Goal: Task Accomplishment & Management: Complete application form

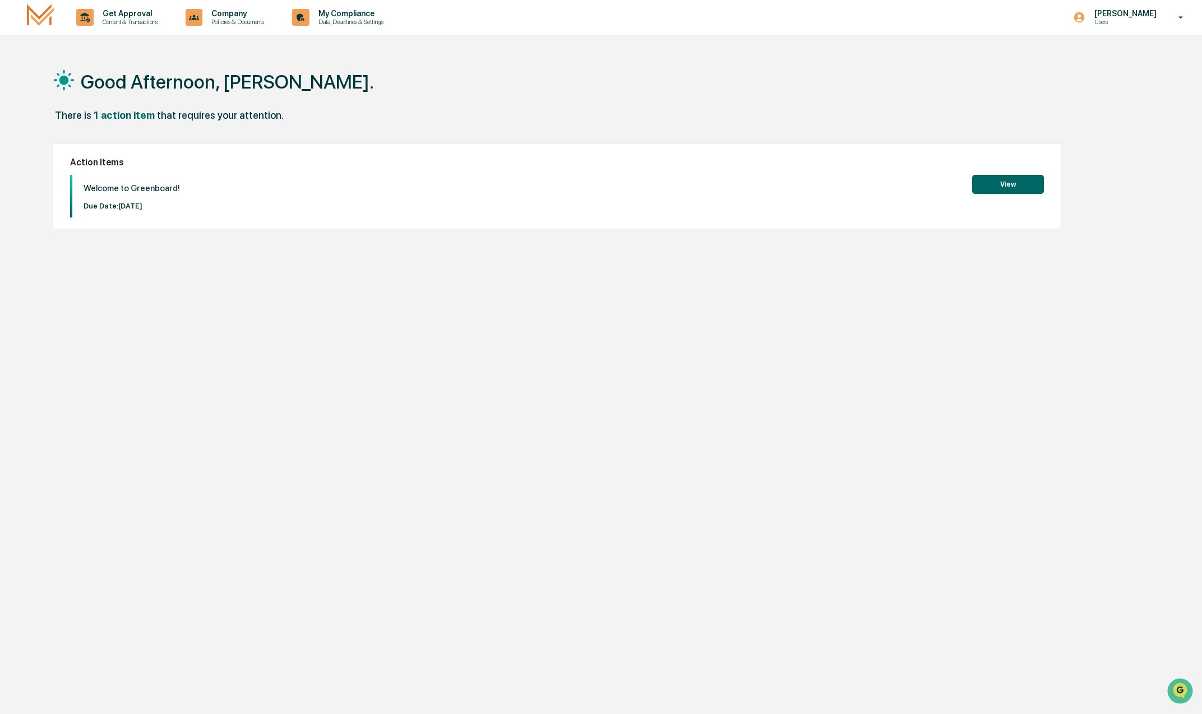
click at [1007, 187] on button "View" at bounding box center [1008, 184] width 72 height 19
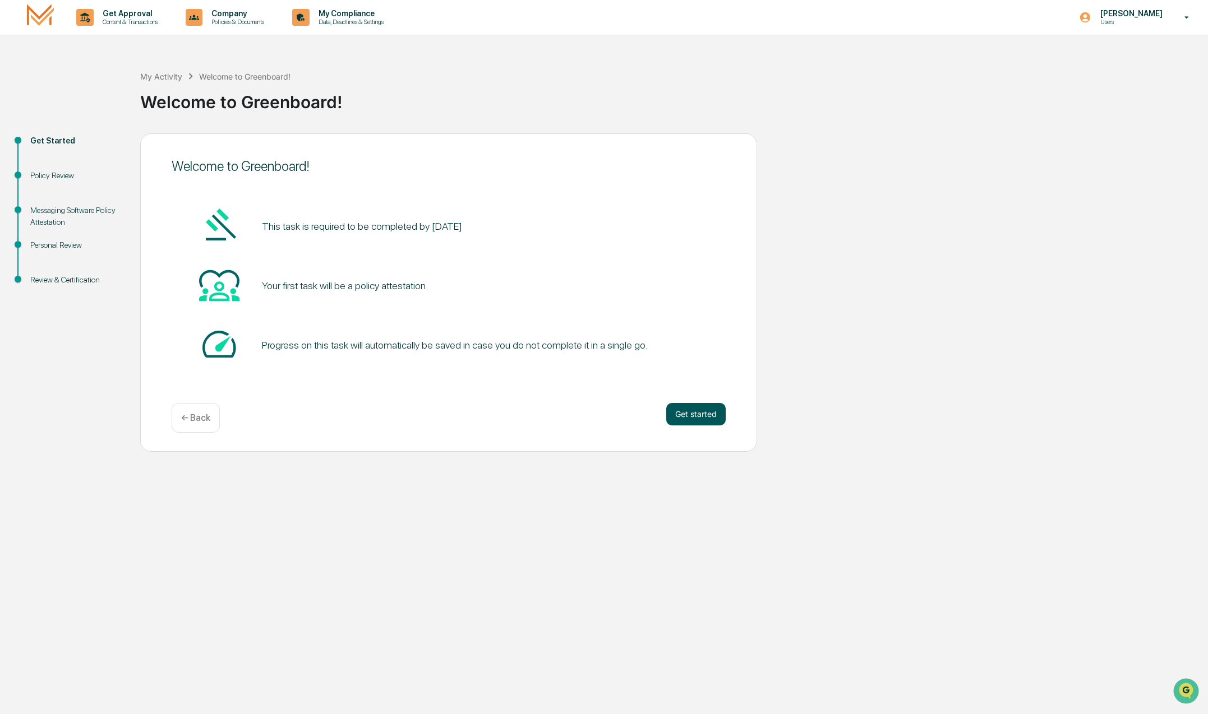
click at [711, 417] on button "Get started" at bounding box center [695, 414] width 59 height 22
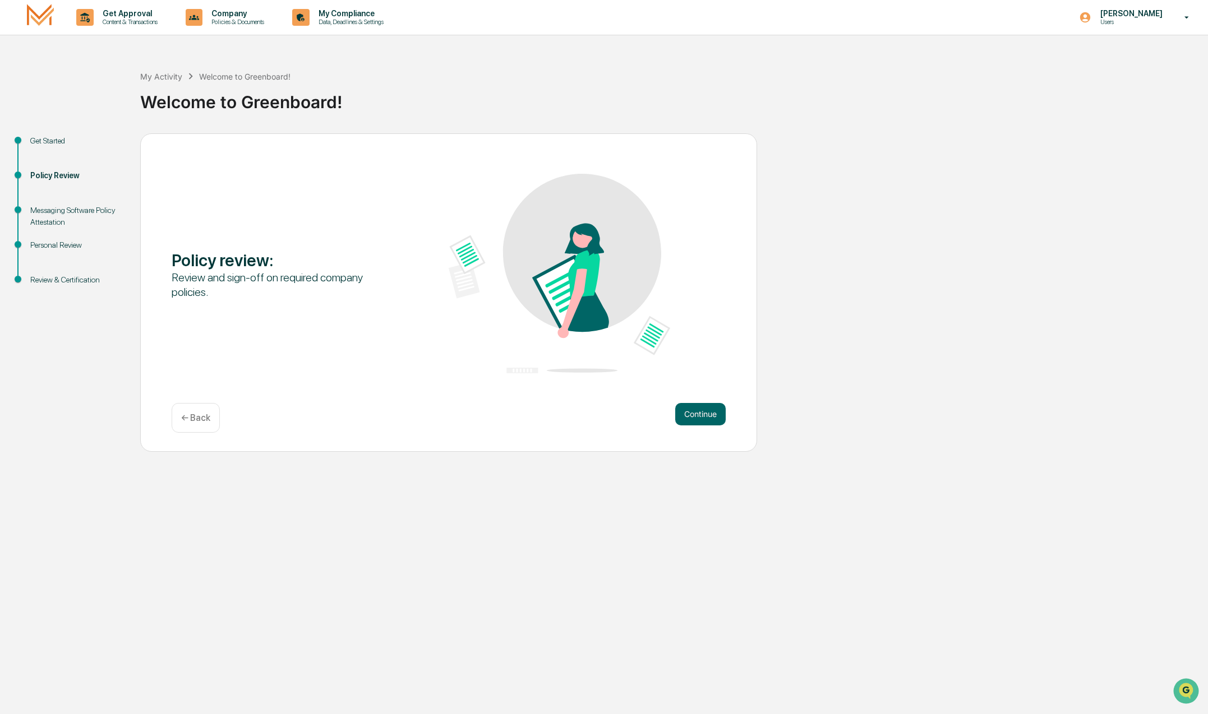
click at [711, 417] on button "Continue" at bounding box center [700, 414] width 50 height 22
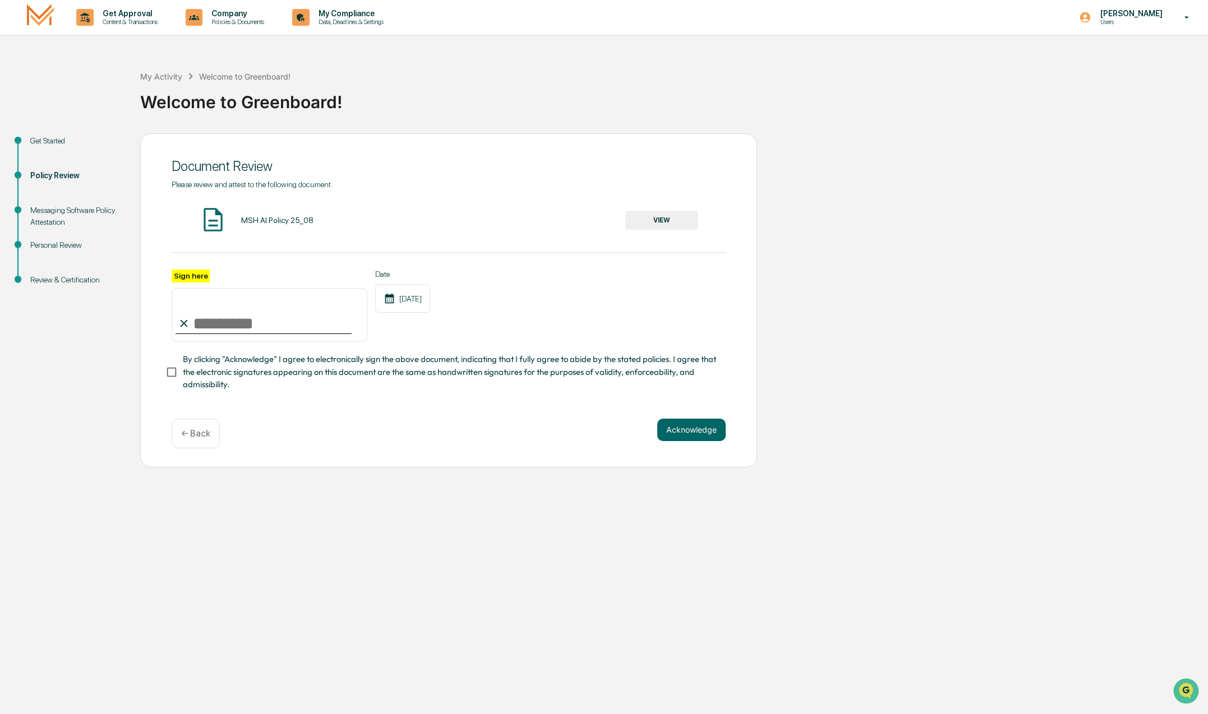
click at [202, 325] on input "Sign here" at bounding box center [270, 315] width 196 height 54
type input "**********"
click at [695, 424] on button "Acknowledge" at bounding box center [691, 430] width 68 height 22
click at [654, 225] on button "VIEW" at bounding box center [661, 220] width 73 height 19
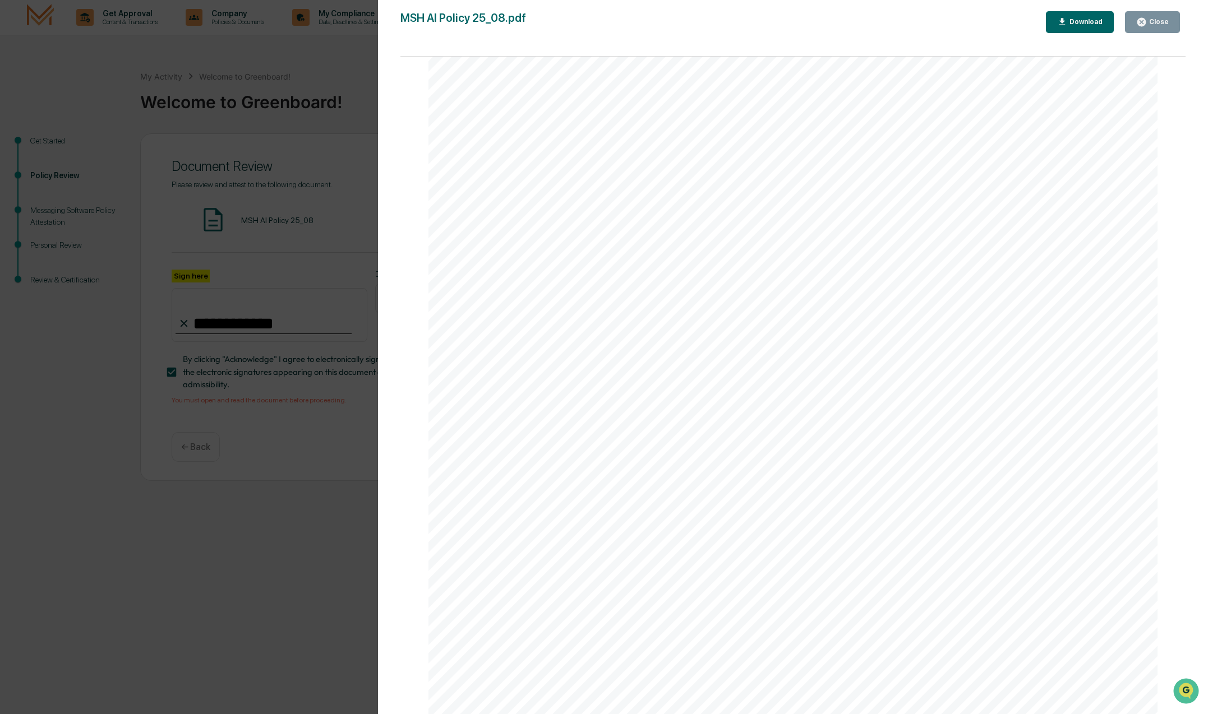
scroll to position [2272, 0]
click at [547, 571] on div "AI Policy Generative Artificial Intelligence [PERSON_NAME] & Co., Member FINRA/…" at bounding box center [792, 242] width 729 height 943
click at [1081, 20] on div "Download" at bounding box center [1084, 22] width 35 height 8
click at [1161, 22] on div "Close" at bounding box center [1158, 22] width 22 height 8
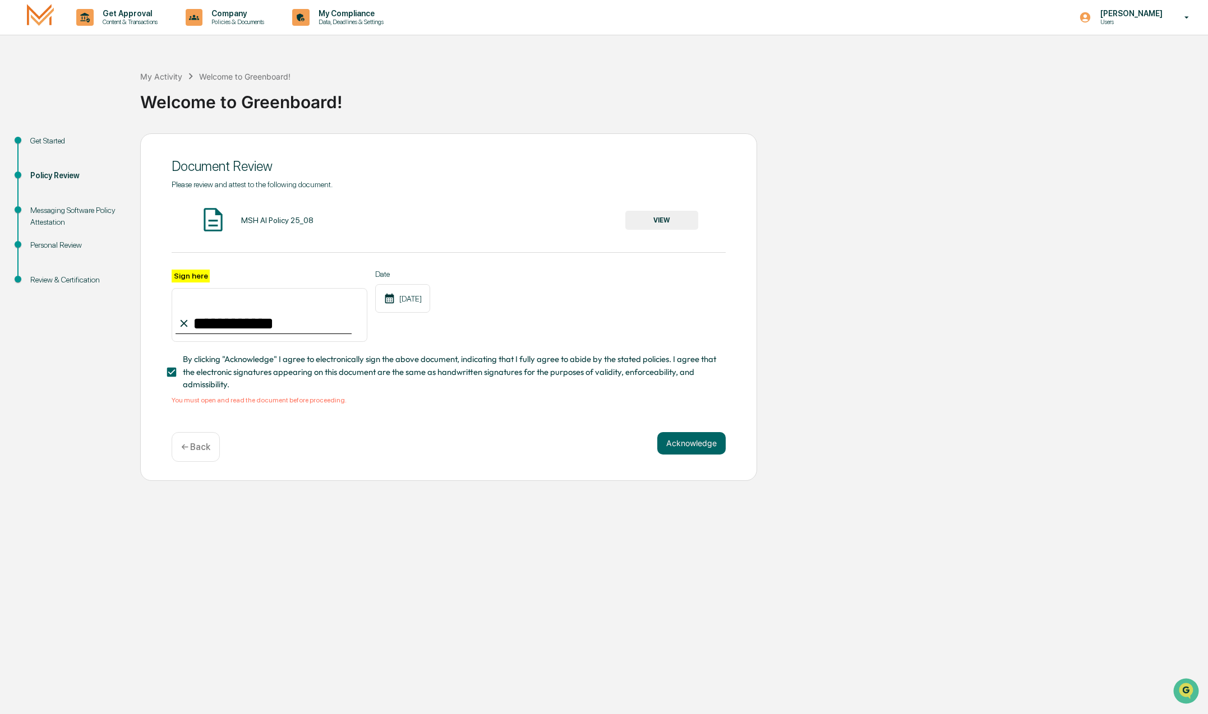
click at [195, 274] on label "Sign here" at bounding box center [191, 276] width 38 height 13
click at [195, 288] on input "**********" at bounding box center [270, 315] width 196 height 54
click at [679, 447] on button "Acknowledge" at bounding box center [691, 443] width 68 height 22
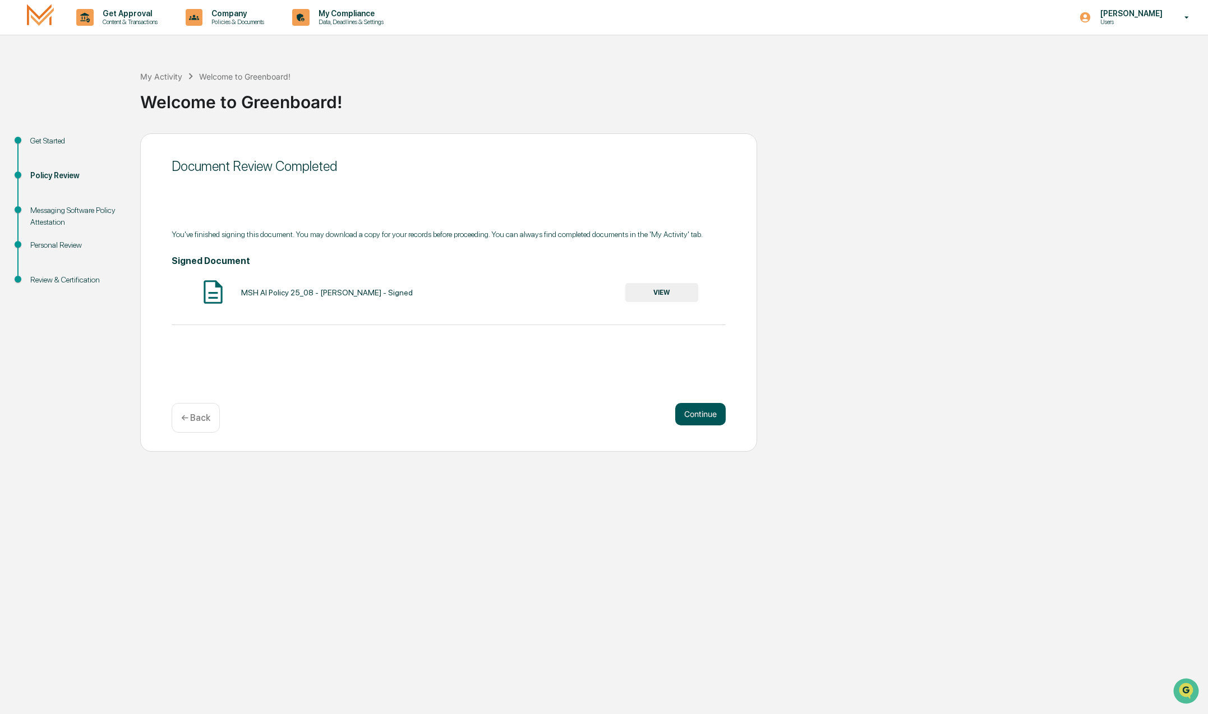
click at [691, 414] on button "Continue" at bounding box center [700, 414] width 50 height 22
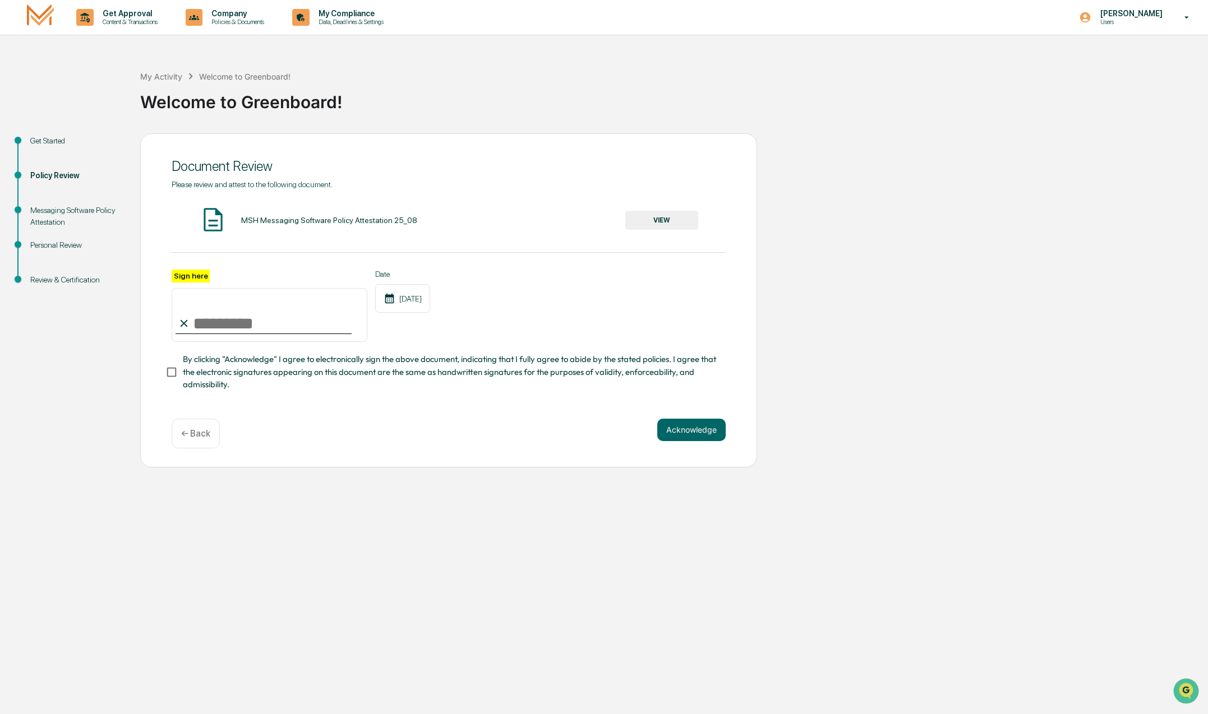
click at [670, 217] on button "VIEW" at bounding box center [661, 220] width 73 height 19
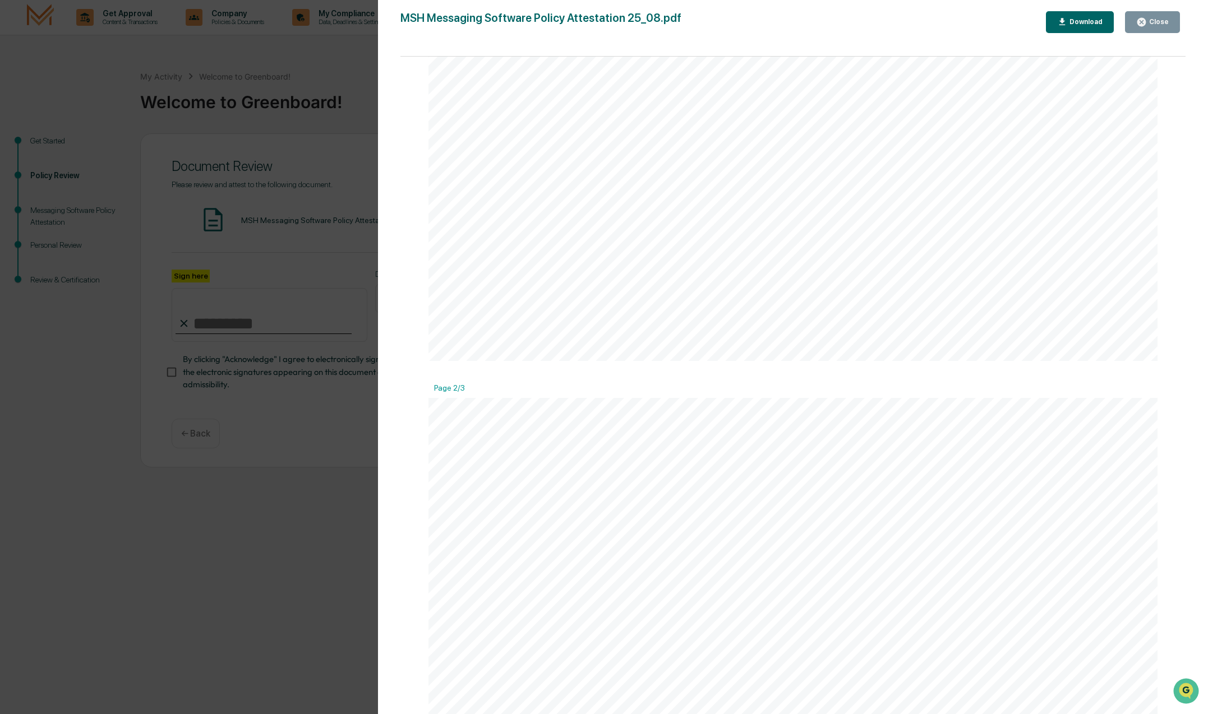
scroll to position [478, 0]
click at [268, 371] on div "Version History 08/21/2025, 02:15 PM Ashley Craddock MSH Messaging Software Pol…" at bounding box center [604, 357] width 1208 height 714
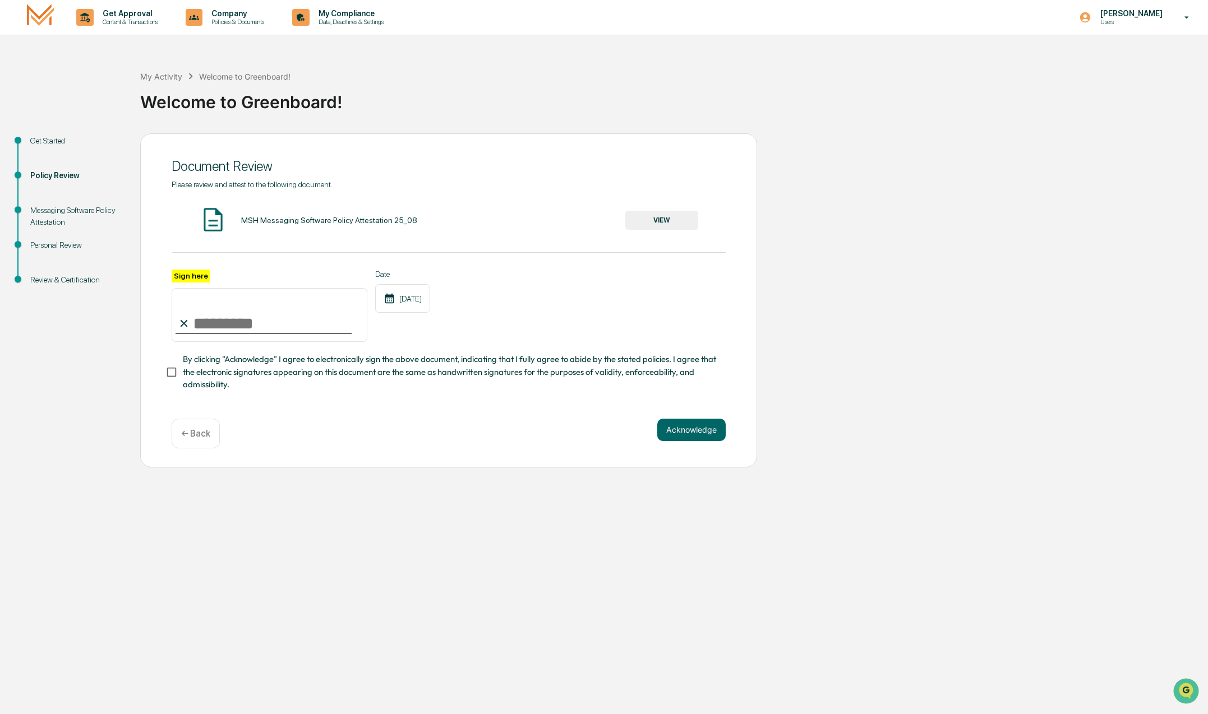
click at [209, 330] on input "Sign here" at bounding box center [270, 315] width 196 height 54
click at [193, 279] on label "Sign here" at bounding box center [191, 276] width 38 height 13
click at [193, 288] on input "Sign here" at bounding box center [270, 315] width 196 height 54
type input "**********"
click at [698, 433] on button "Acknowledge" at bounding box center [691, 430] width 68 height 22
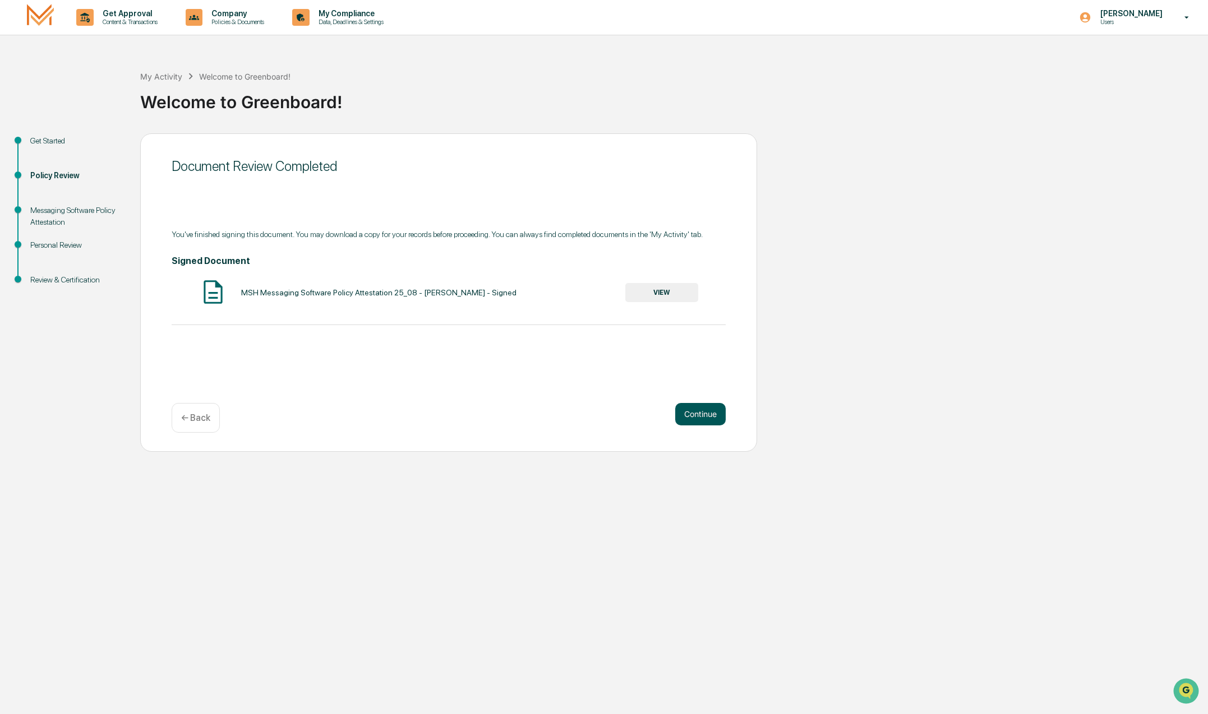
click at [689, 416] on button "Continue" at bounding box center [700, 414] width 50 height 22
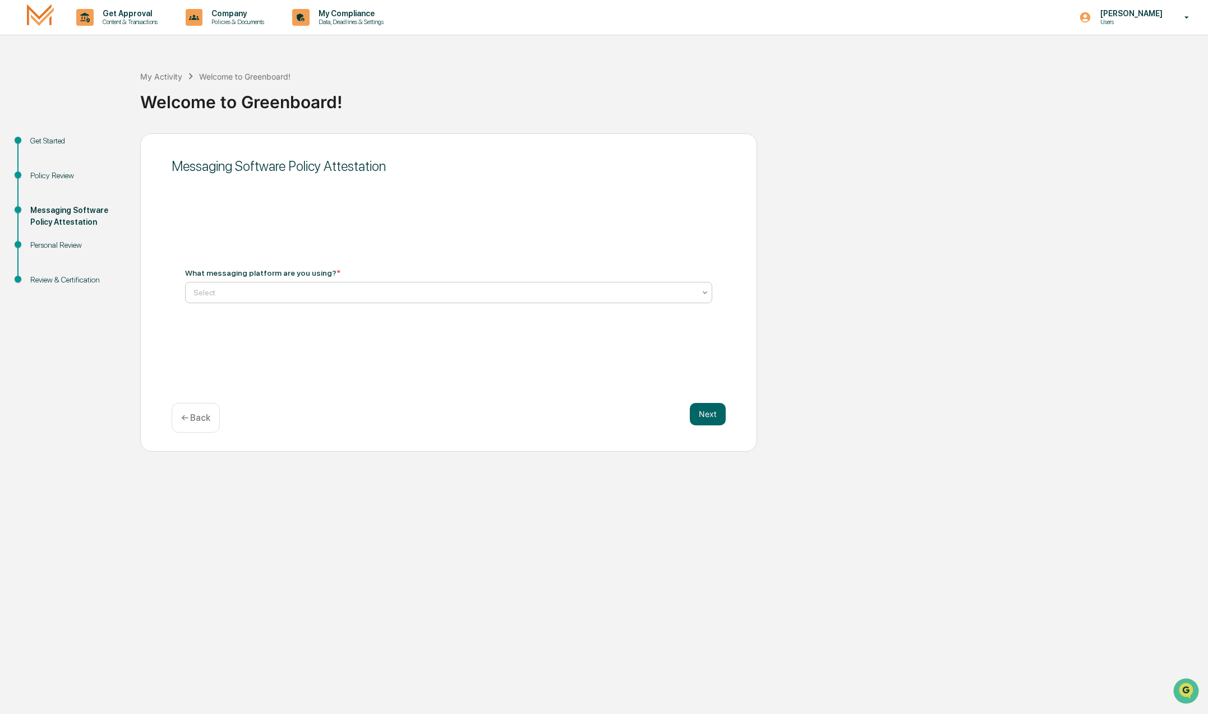
click at [343, 299] on div "Select" at bounding box center [444, 293] width 513 height 16
click at [334, 318] on div "I will be using WhatsApp for client messaging" at bounding box center [449, 320] width 527 height 22
click at [709, 414] on button "Next" at bounding box center [708, 414] width 36 height 22
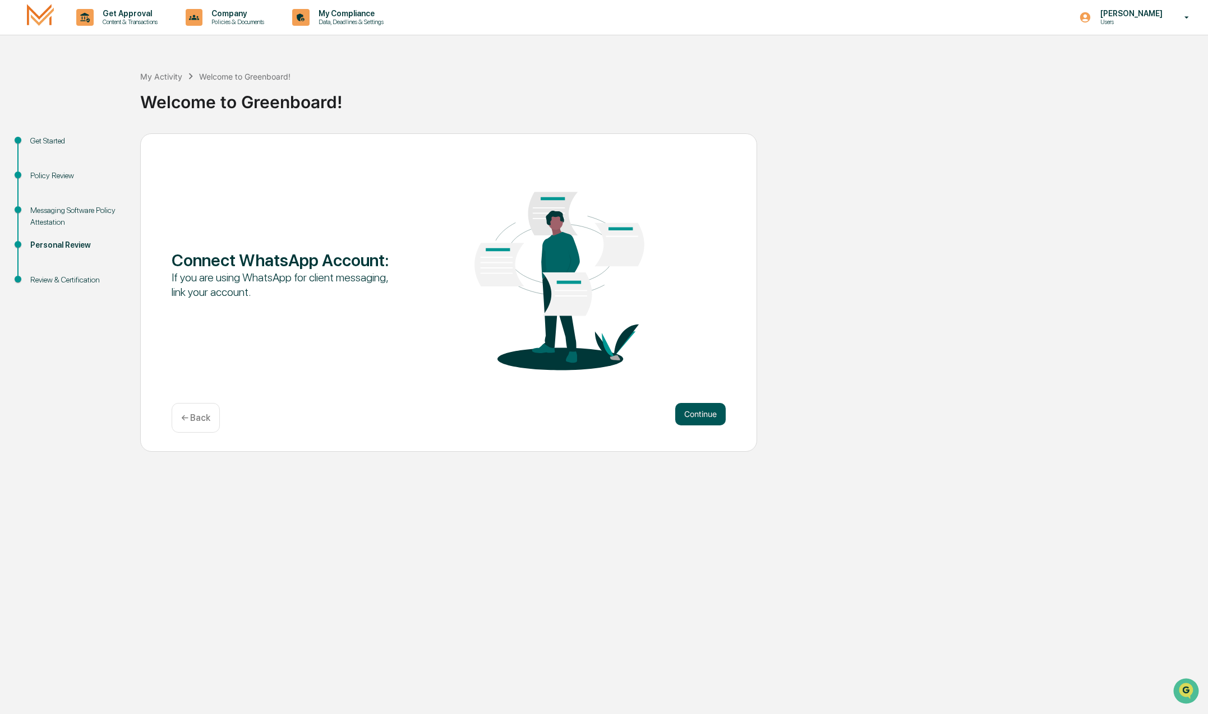
click at [709, 417] on button "Continue" at bounding box center [700, 414] width 50 height 22
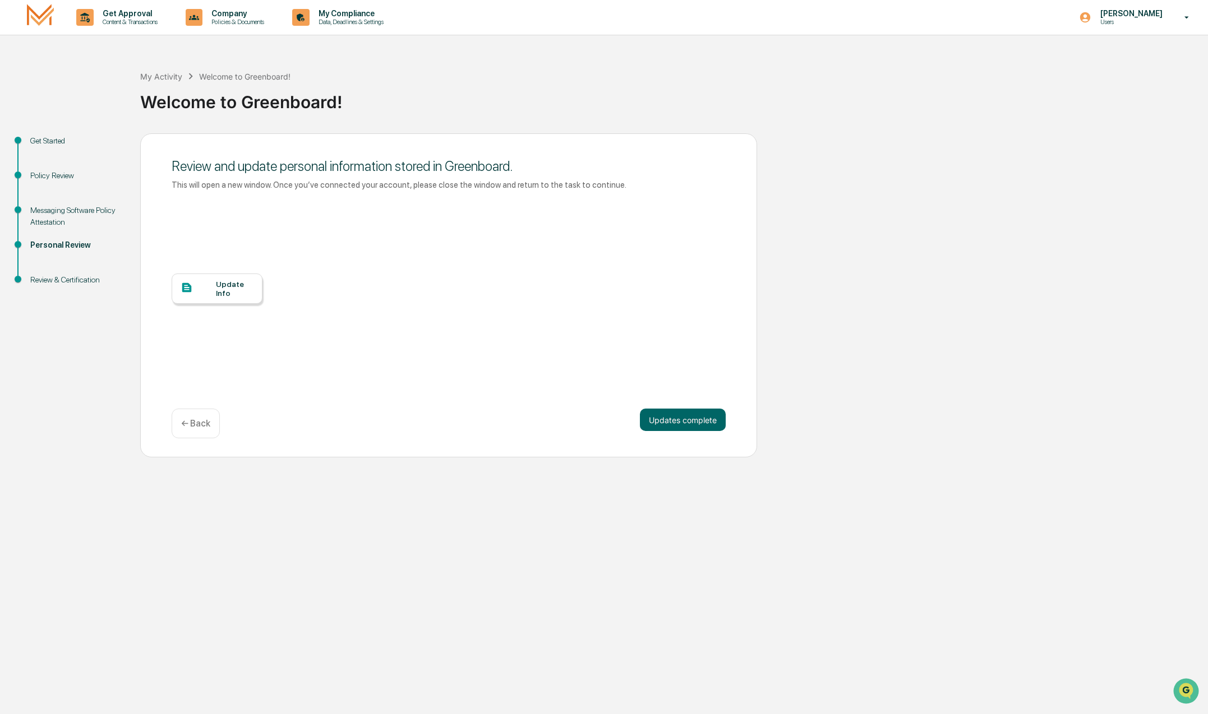
click at [230, 296] on div "Update Info" at bounding box center [235, 289] width 38 height 18
click at [137, 20] on p "Content & Transactions" at bounding box center [129, 22] width 70 height 8
click at [136, 58] on li "Compliance Advertising Review" at bounding box center [140, 57] width 146 height 21
click at [210, 298] on div at bounding box center [604, 357] width 1208 height 714
click at [200, 423] on p "← Back" at bounding box center [195, 423] width 29 height 11
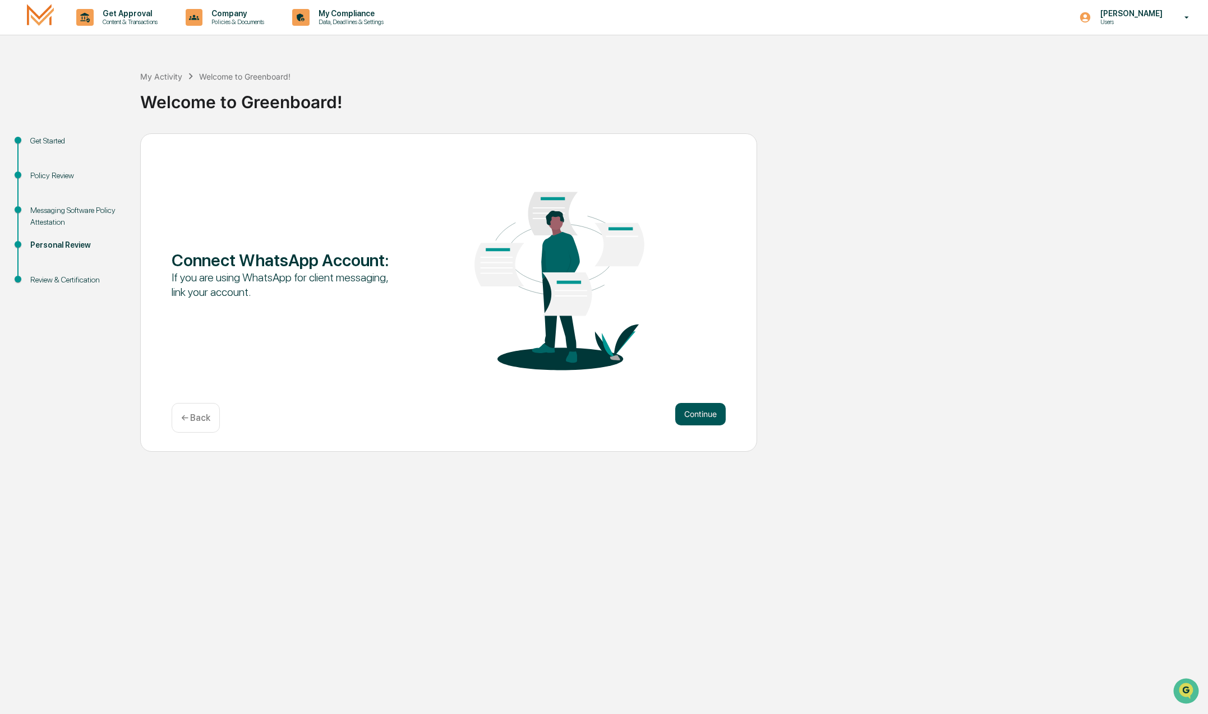
click at [698, 417] on button "Continue" at bounding box center [700, 414] width 50 height 22
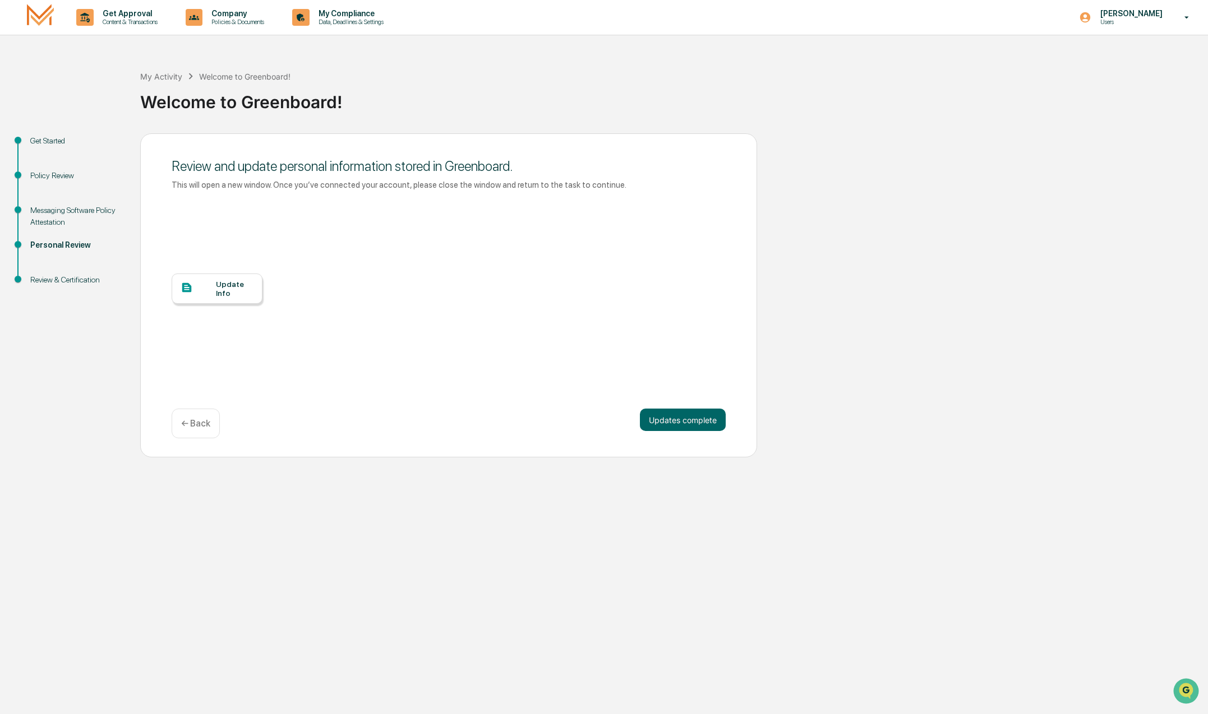
click at [211, 289] on div at bounding box center [198, 289] width 35 height 14
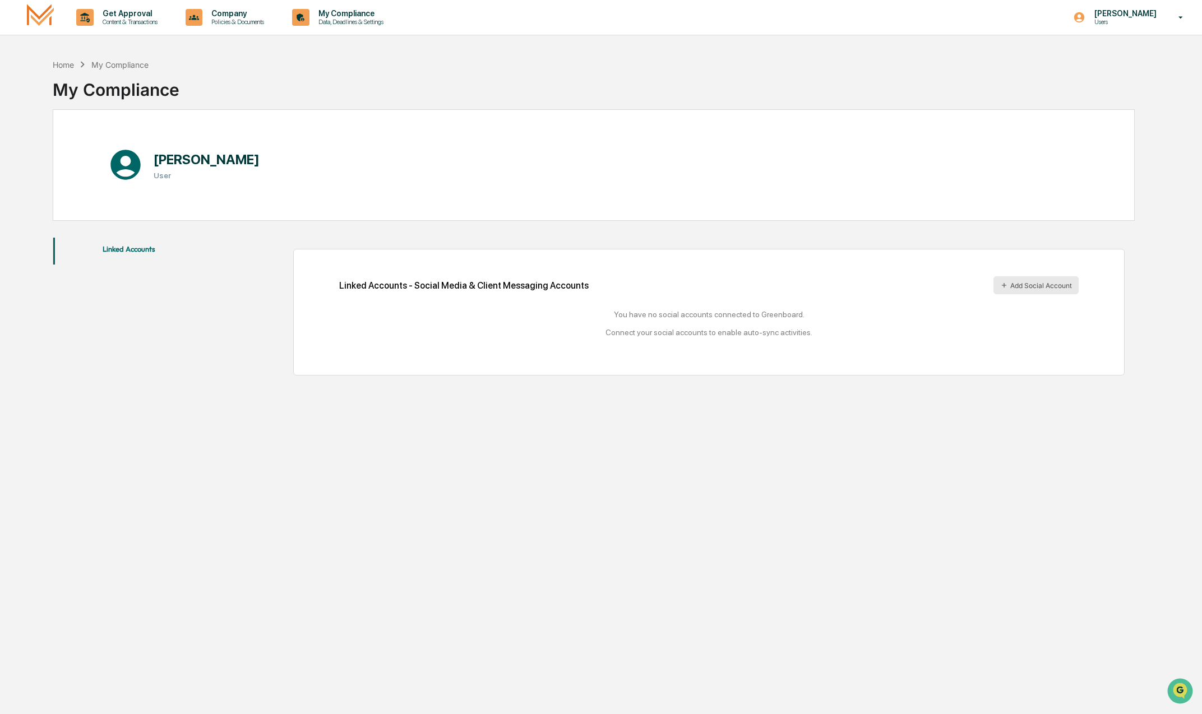
click at [1020, 288] on button "Add Social Account" at bounding box center [1036, 285] width 85 height 18
